Goal: Transaction & Acquisition: Obtain resource

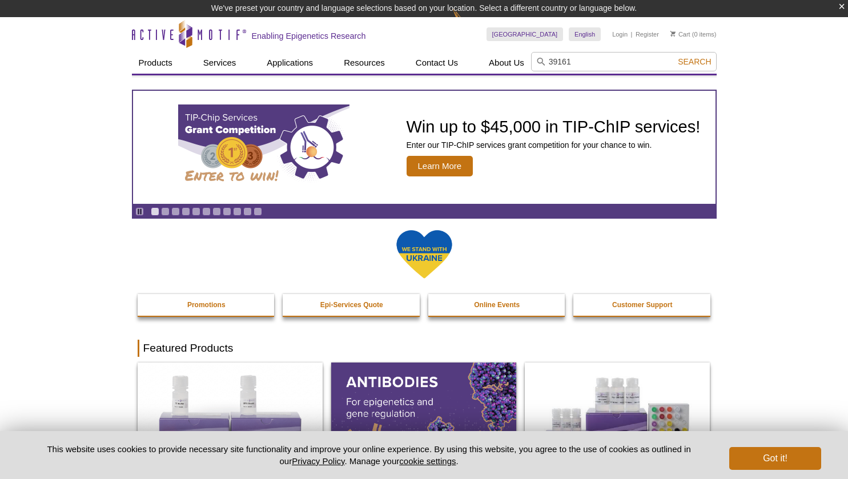
type input "39161"
click at [697, 59] on span "Search" at bounding box center [694, 61] width 33 height 9
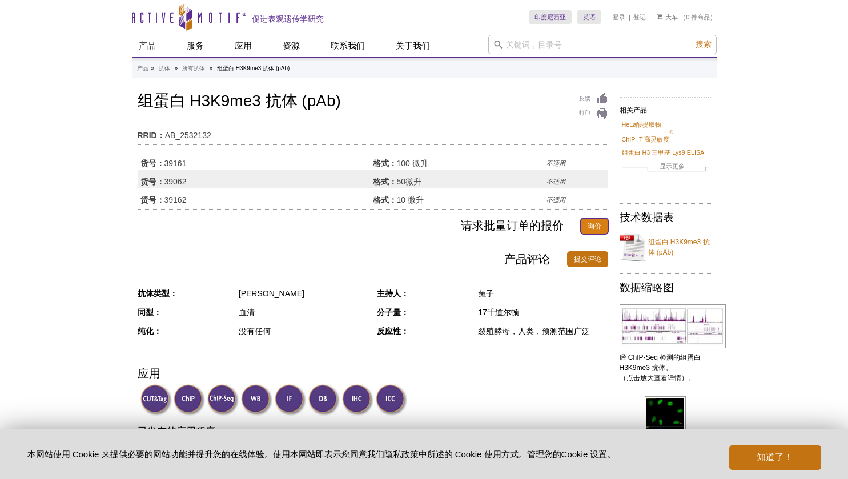
click at [593, 221] on link "询价" at bounding box center [594, 226] width 27 height 16
click at [783, 451] on button "知道了！" at bounding box center [775, 458] width 91 height 25
